Goal: Obtain resource: Download file/media

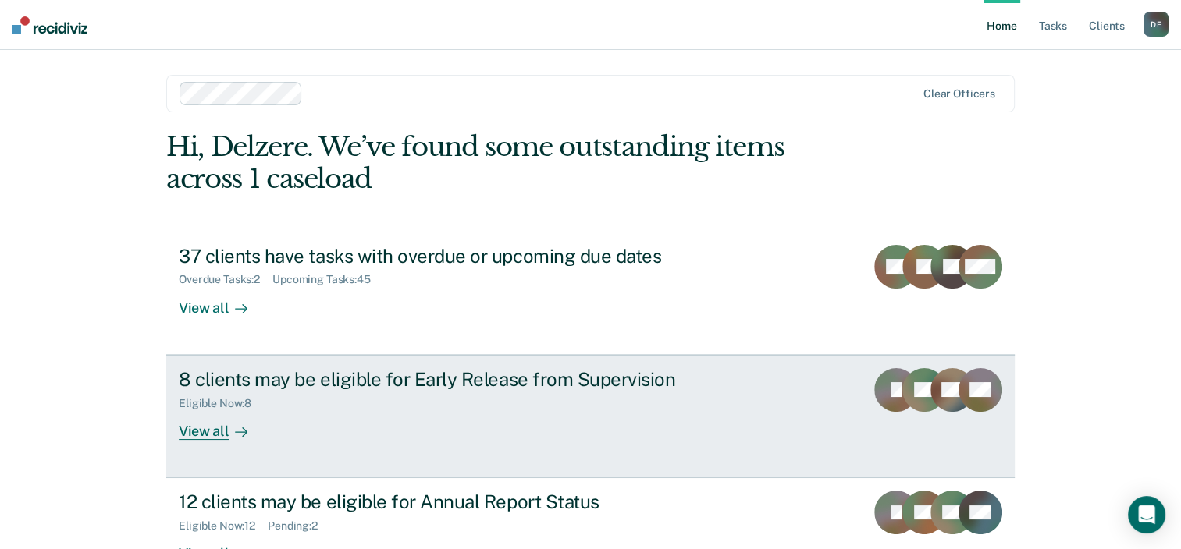
click at [321, 387] on div "8 clients may be eligible for Early Release from Supervision" at bounding box center [453, 379] width 548 height 23
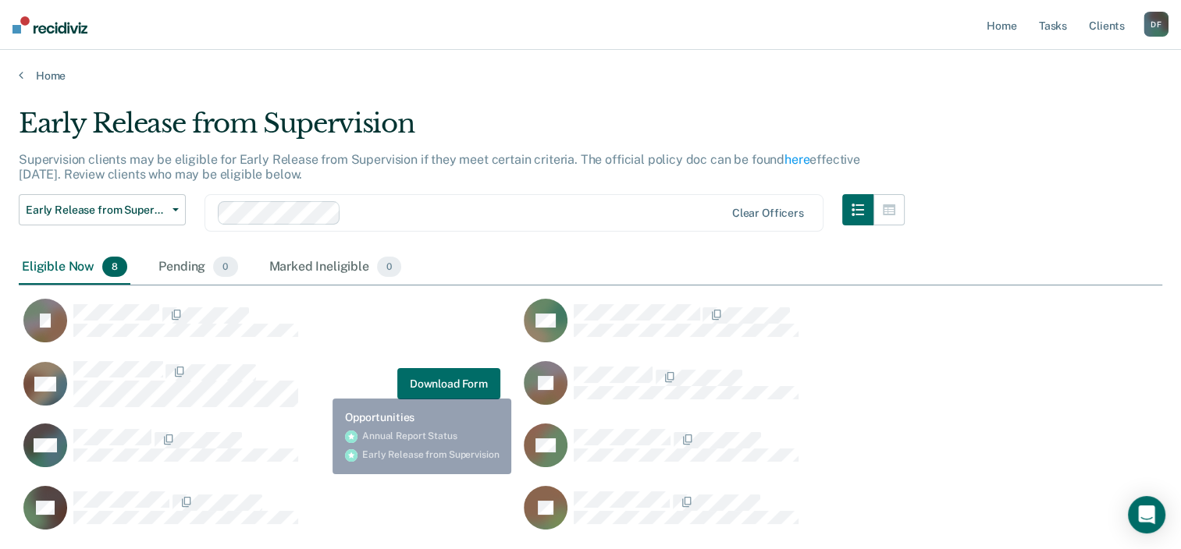
scroll to position [421, 1131]
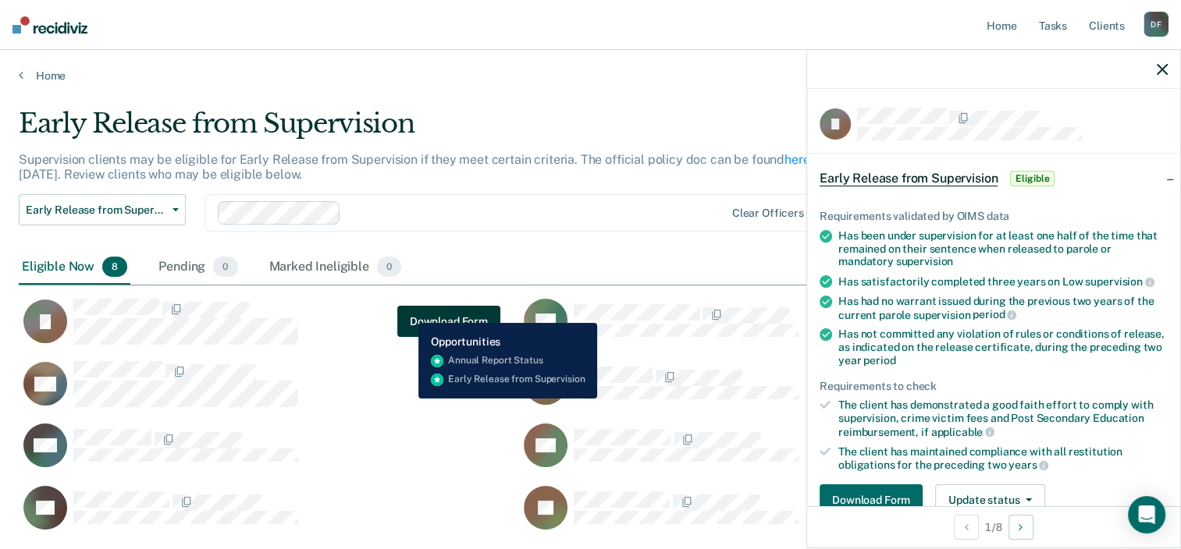
click at [407, 311] on button "Download Form" at bounding box center [448, 321] width 103 height 31
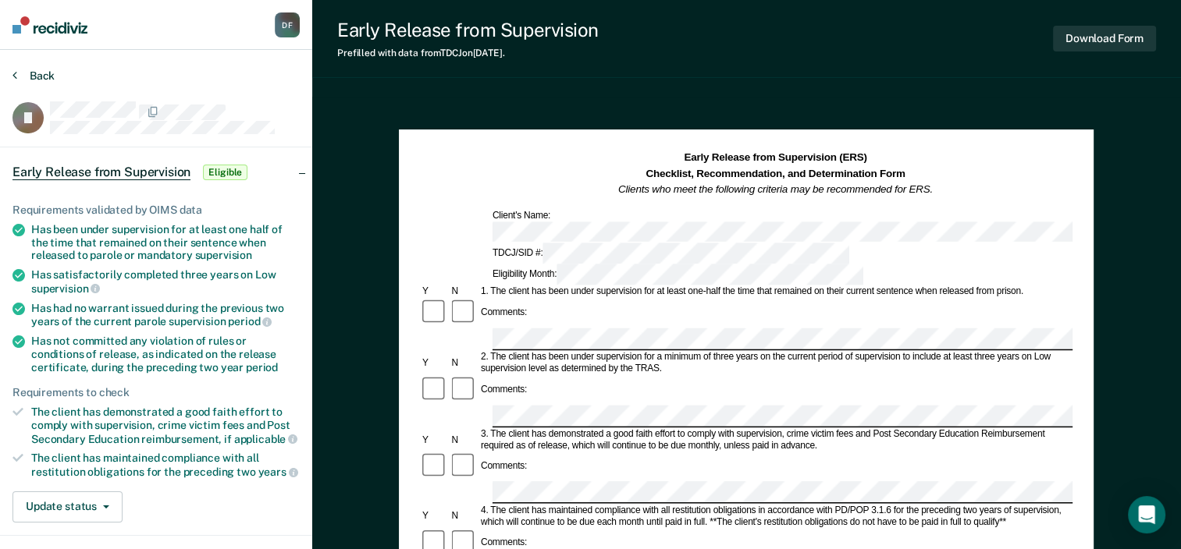
click at [18, 76] on button "Back" at bounding box center [33, 76] width 42 height 14
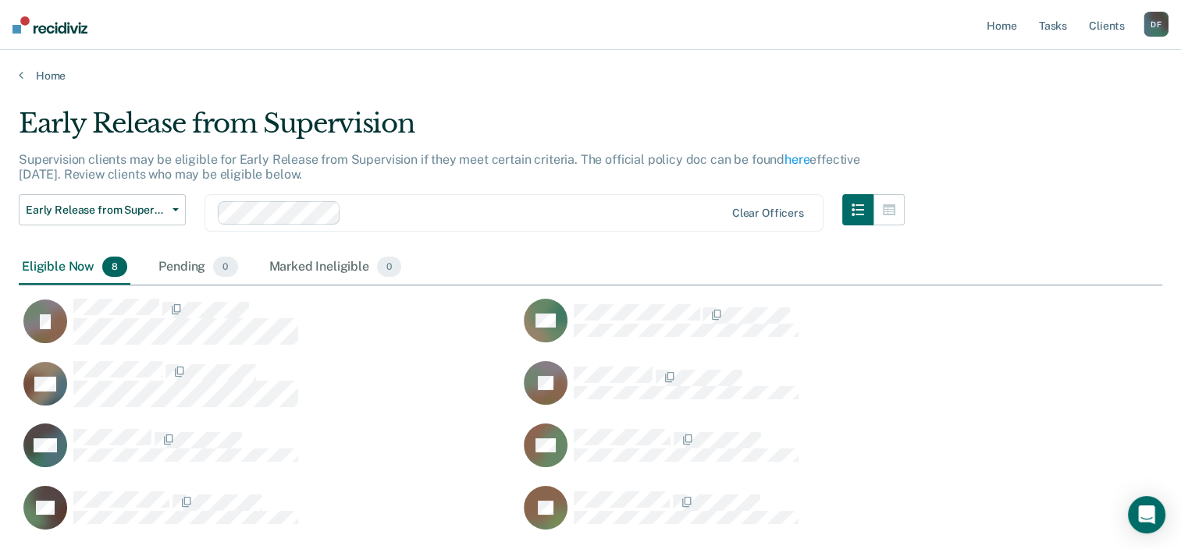
scroll to position [421, 1131]
click at [132, 200] on button "Early Release from Supervision" at bounding box center [102, 209] width 167 height 31
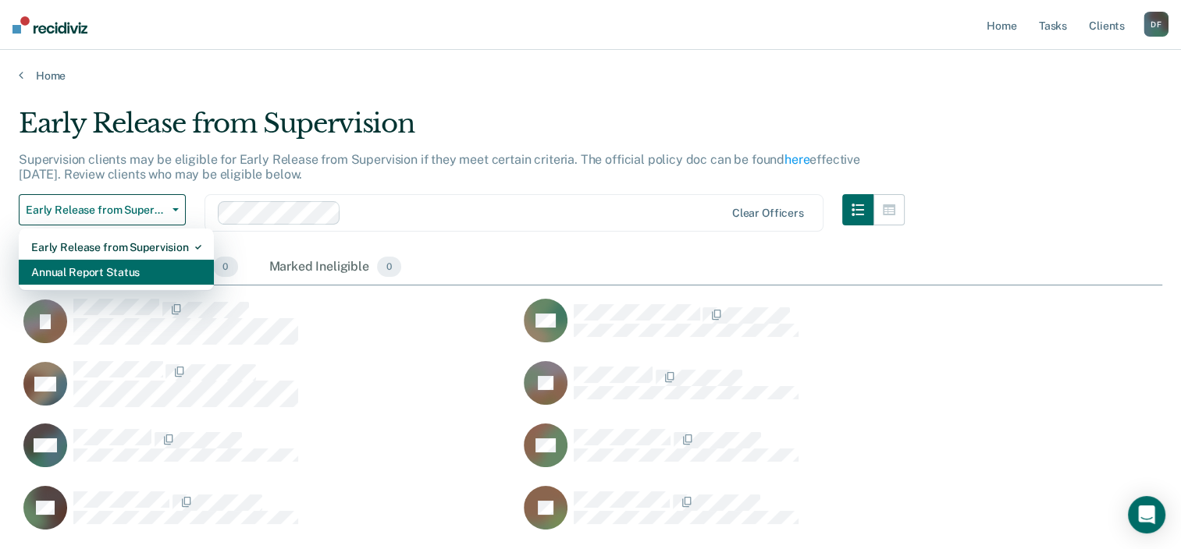
click at [123, 265] on div "Annual Report Status" at bounding box center [116, 272] width 170 height 25
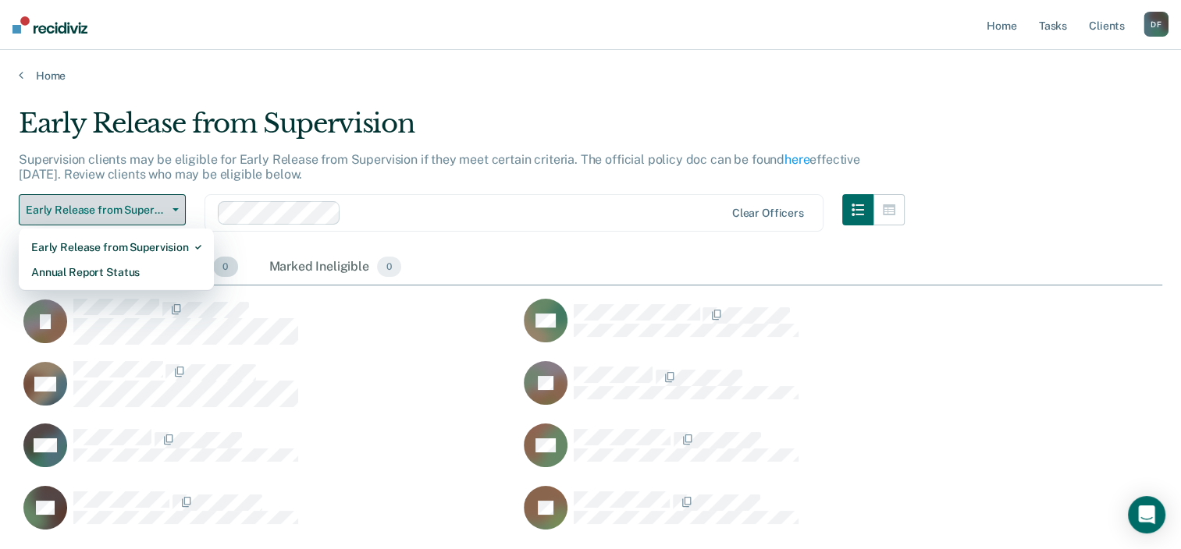
scroll to position [12, 12]
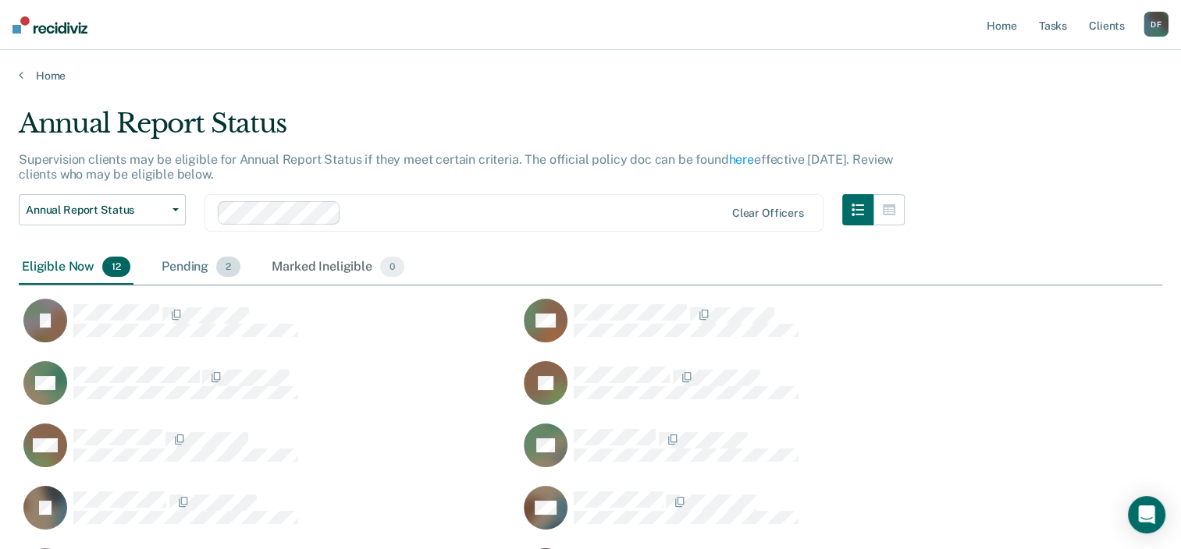
click at [226, 272] on span "2" at bounding box center [228, 267] width 24 height 20
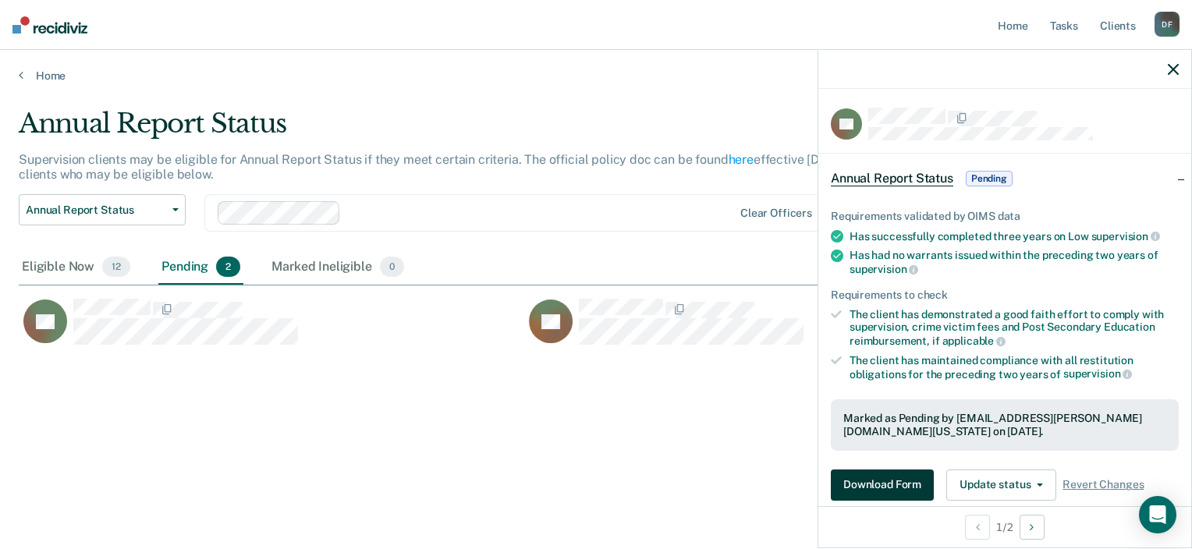
click at [874, 475] on button "Download Form" at bounding box center [882, 485] width 103 height 31
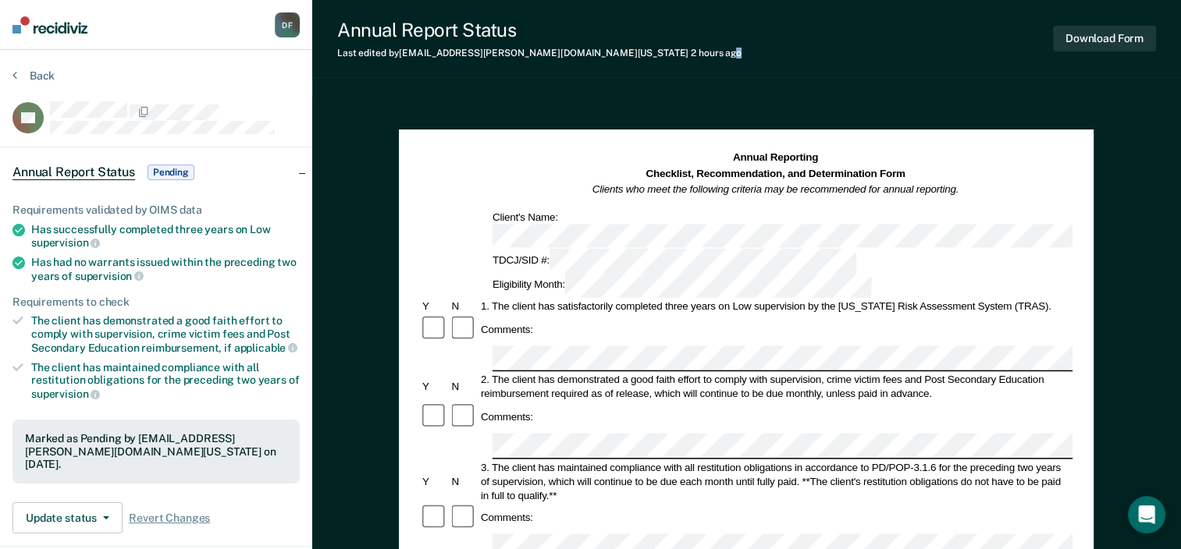
drag, startPoint x: 677, startPoint y: 42, endPoint x: 584, endPoint y: 65, distance: 95.6
click at [584, 65] on div "Annual Report Status Last edited by Delzere.Fontenot@tdcj.texas.gov 2 hours ago…" at bounding box center [746, 39] width 869 height 78
click at [663, 402] on div "Comments:" at bounding box center [746, 417] width 652 height 30
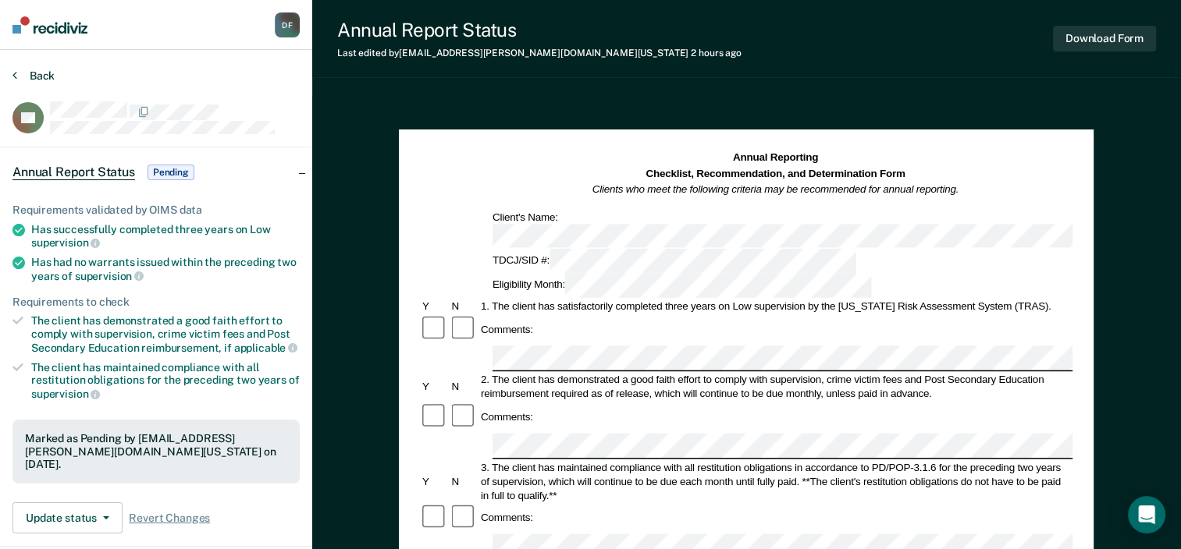
click at [22, 72] on button "Back" at bounding box center [33, 76] width 42 height 14
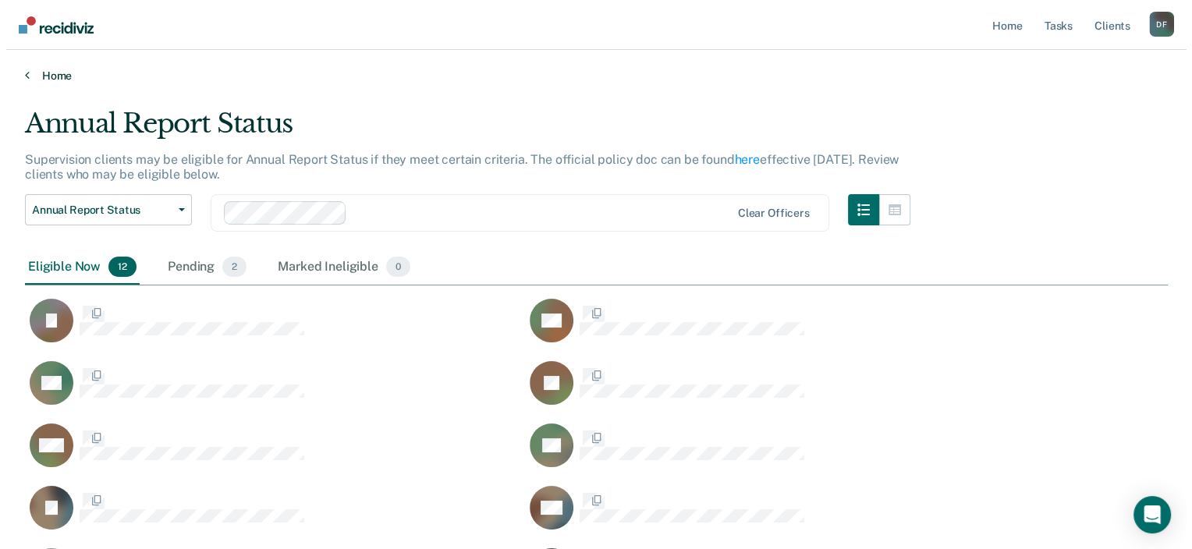
scroll to position [546, 1131]
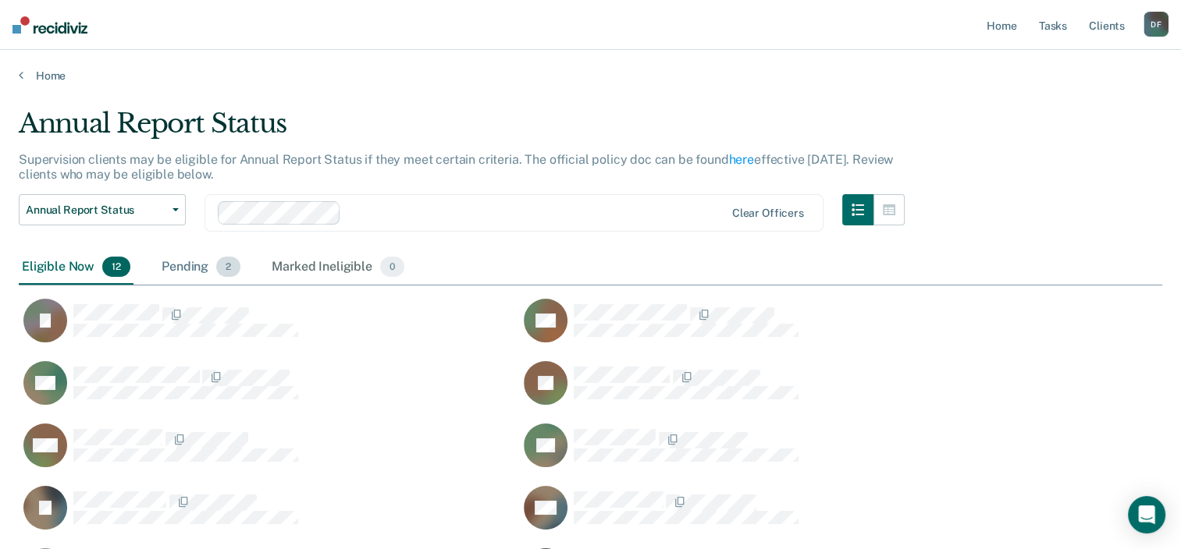
click at [187, 265] on div "Pending 2" at bounding box center [200, 267] width 85 height 34
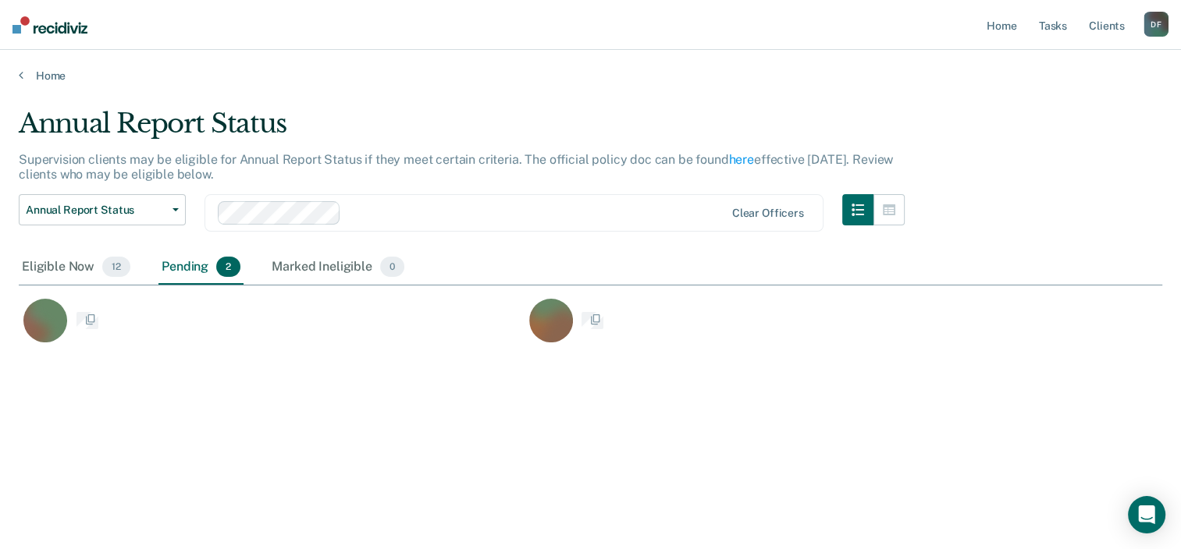
scroll to position [12, 12]
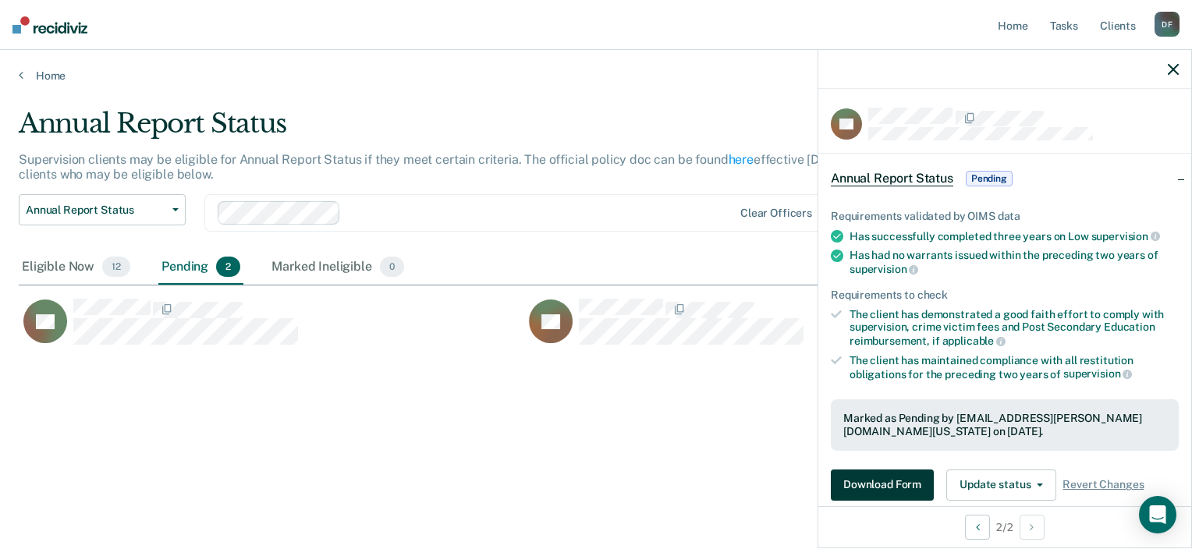
click at [890, 482] on button "Download Form" at bounding box center [882, 485] width 103 height 31
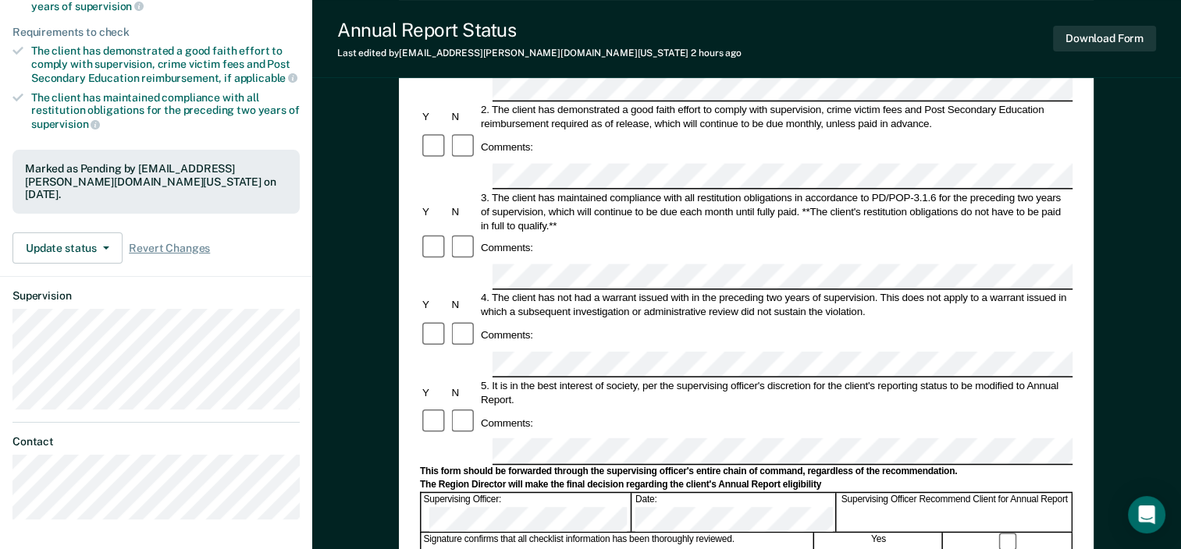
scroll to position [312, 0]
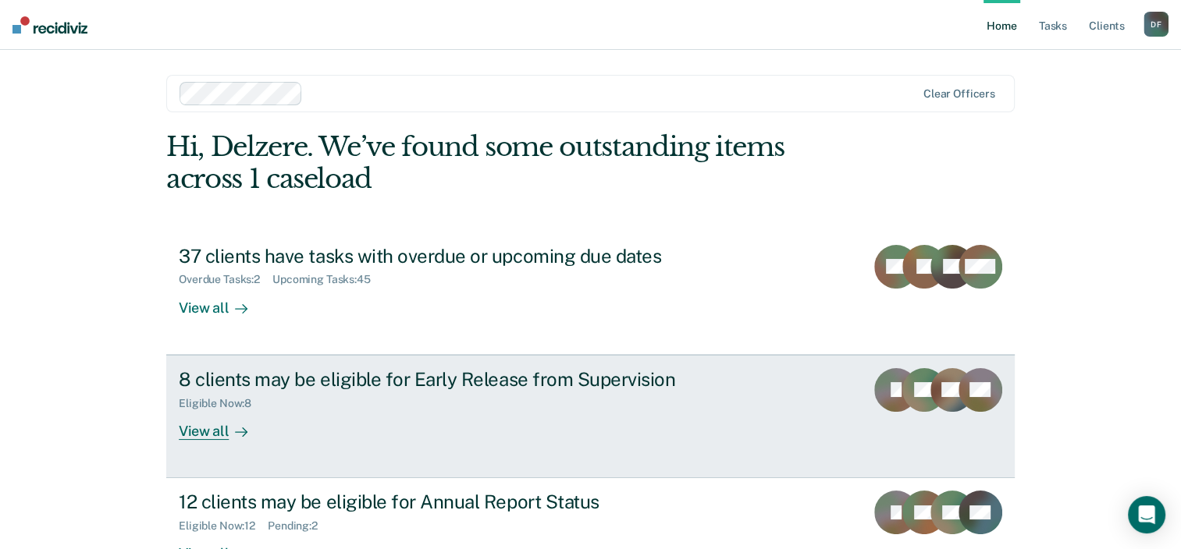
scroll to position [51, 0]
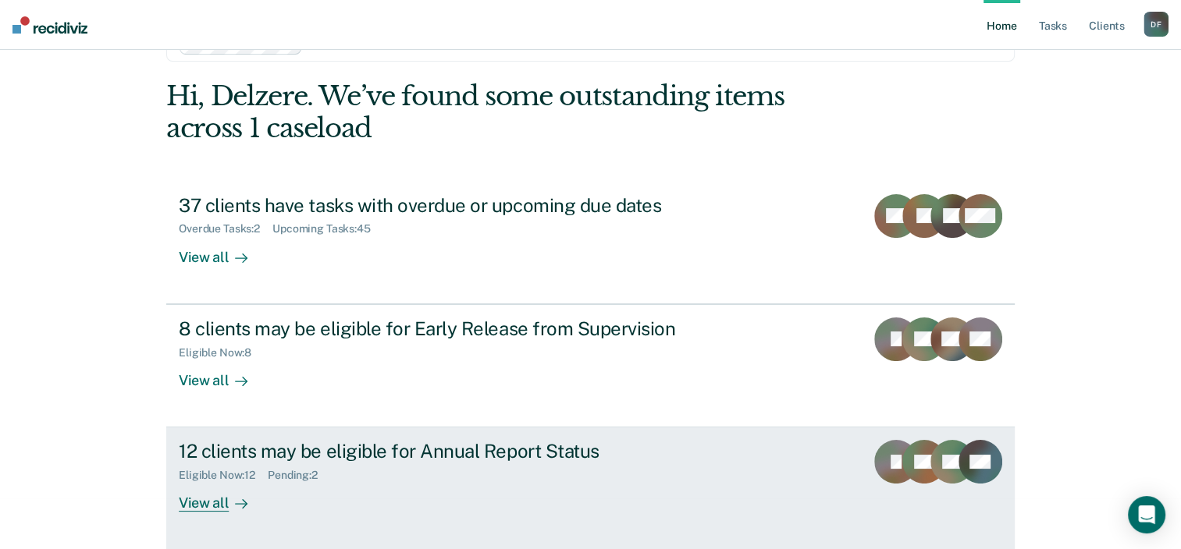
click at [300, 465] on div "Eligible Now : 12 Pending : 2" at bounding box center [453, 473] width 548 height 20
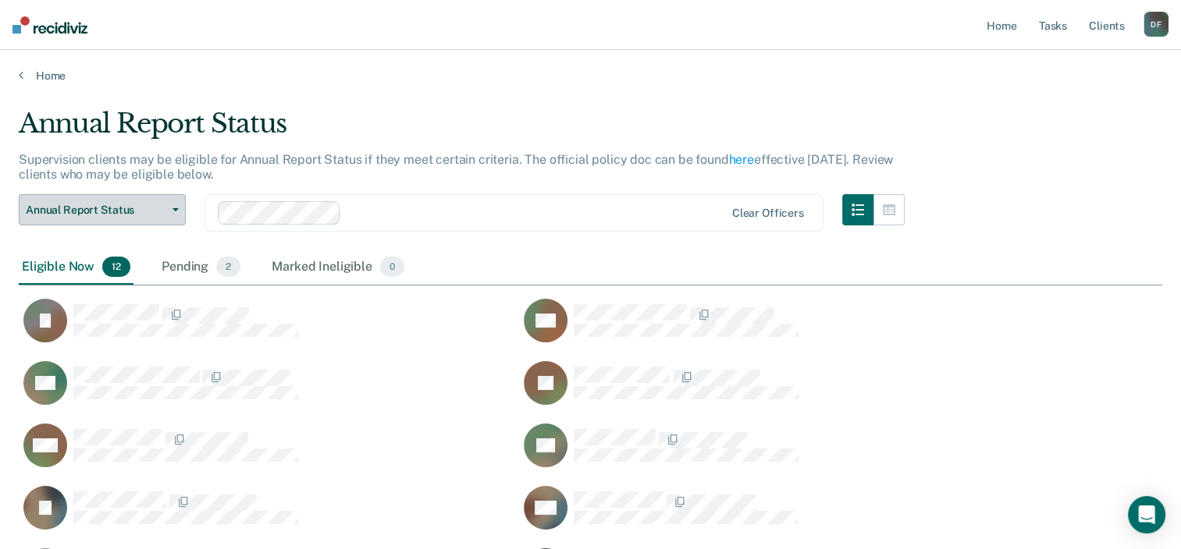
click at [63, 209] on span "Annual Report Status" at bounding box center [96, 210] width 140 height 13
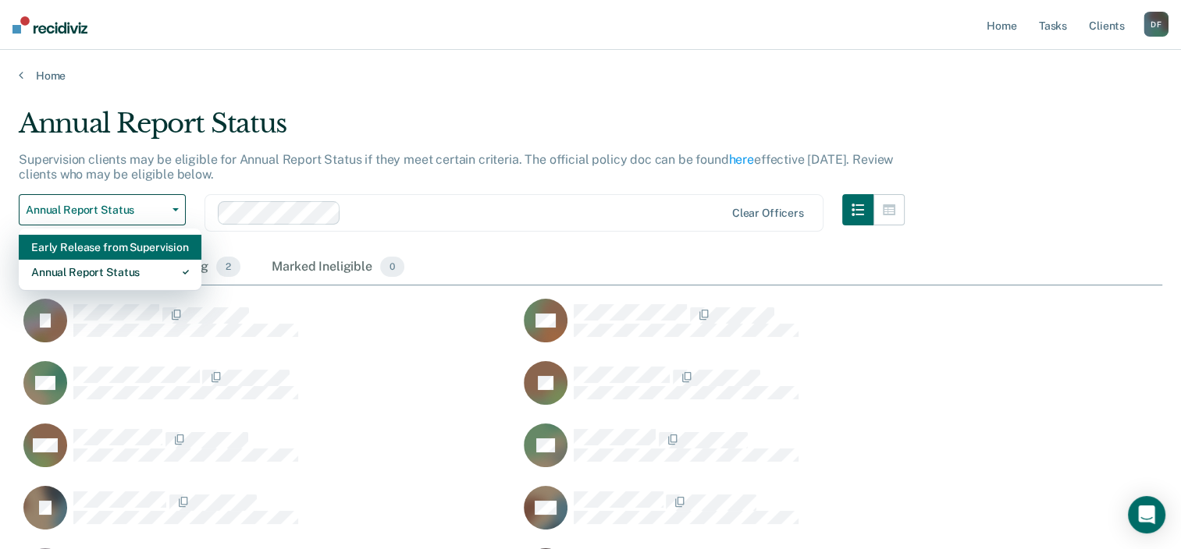
click at [89, 243] on div "Early Release from Supervision" at bounding box center [110, 247] width 158 height 25
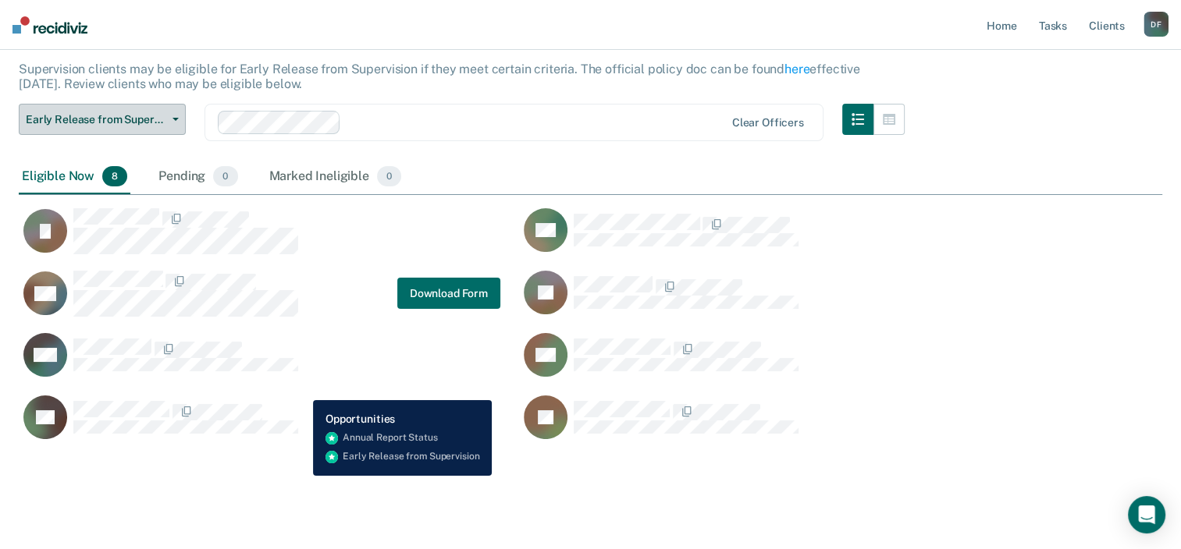
scroll to position [109, 0]
